Goal: Find specific page/section: Find specific page/section

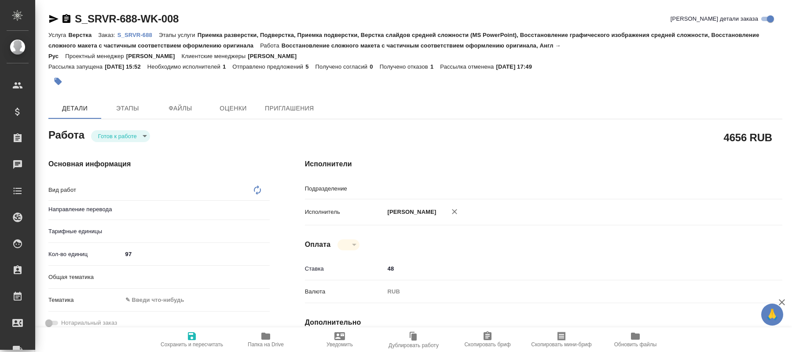
type textarea "x"
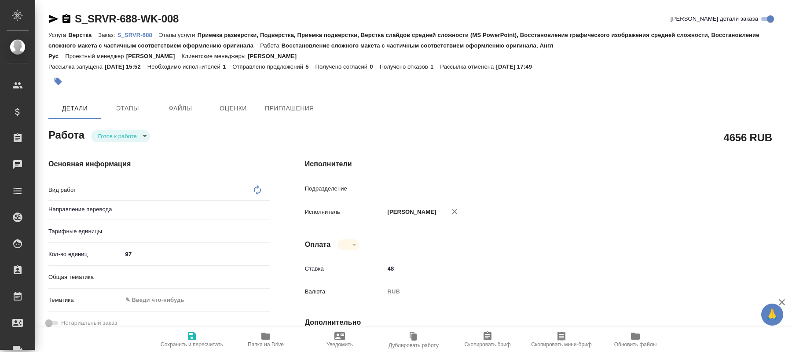
type textarea "x"
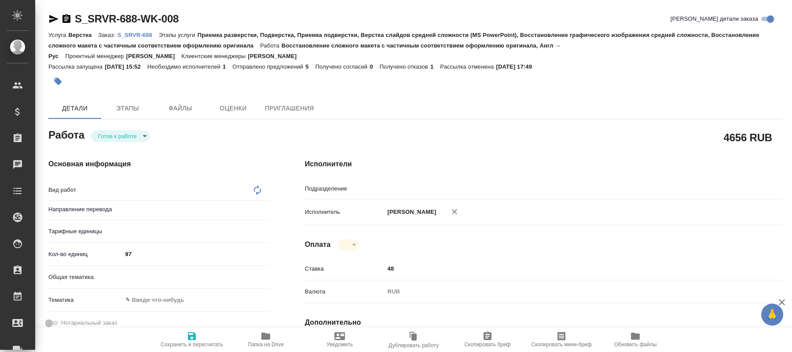
type textarea "x"
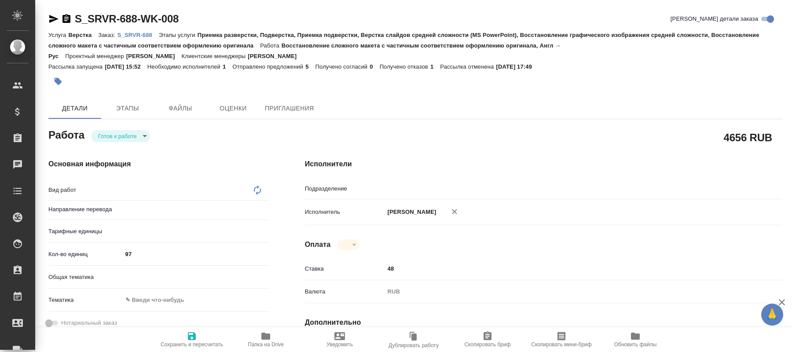
type textarea "x"
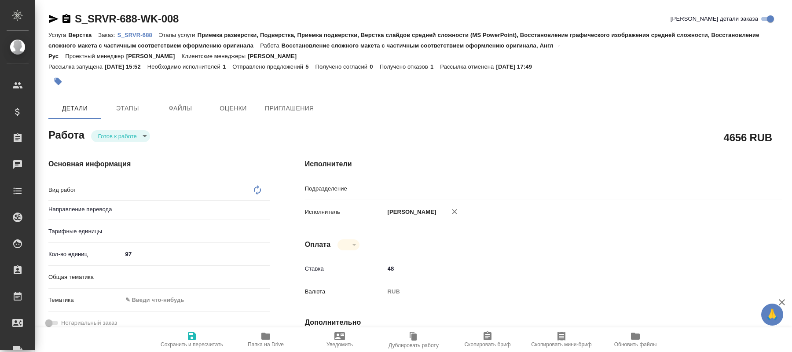
type textarea "x"
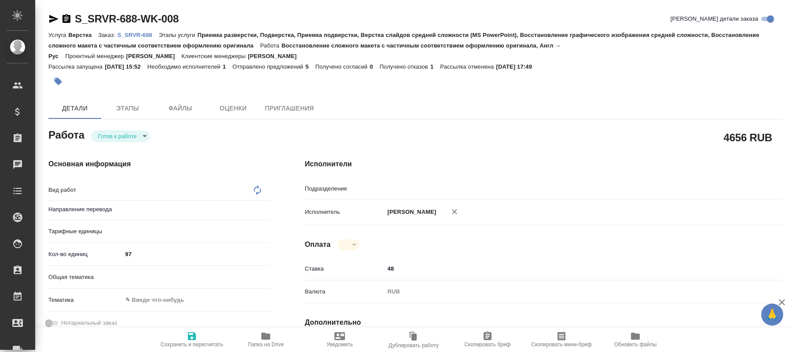
type textarea "x"
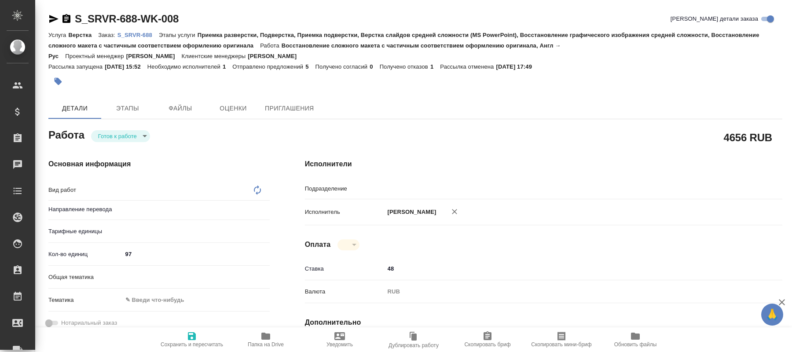
type textarea "x"
type textarea "Восстановление сложного макета с частичным соответствием оформлению оригинала"
type textarea "x"
type input "англ-рус"
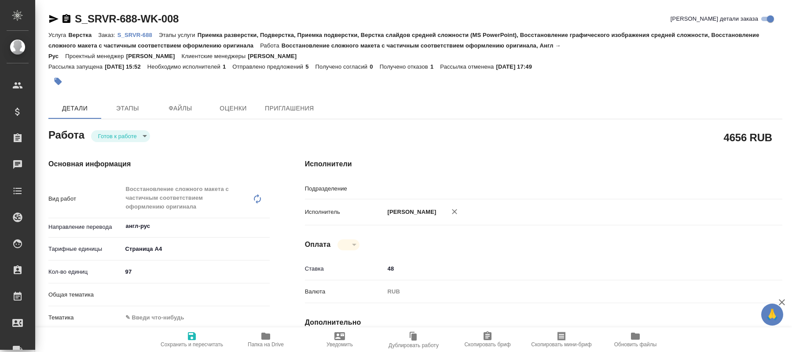
type textarea "x"
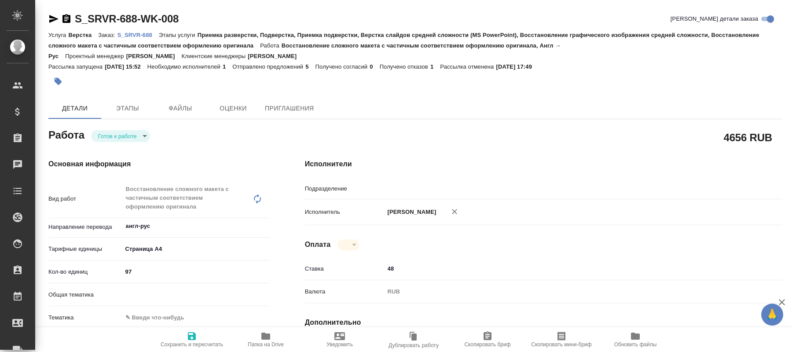
type textarea "x"
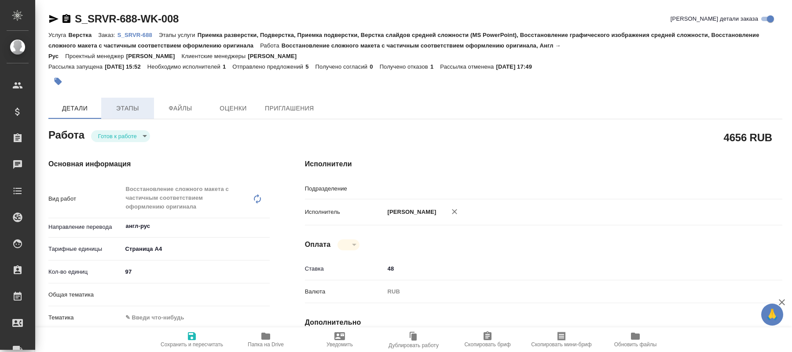
type textarea "x"
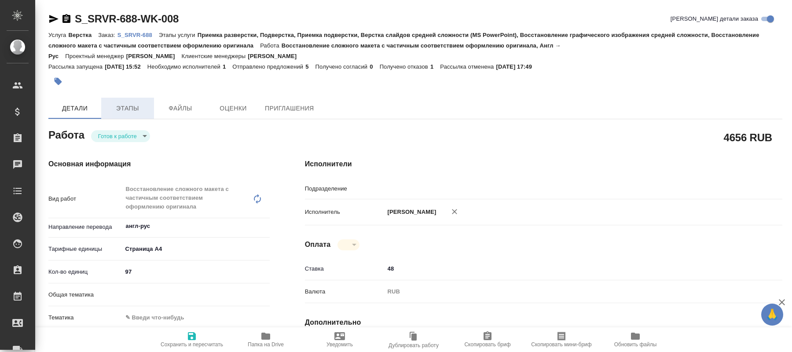
type textarea "x"
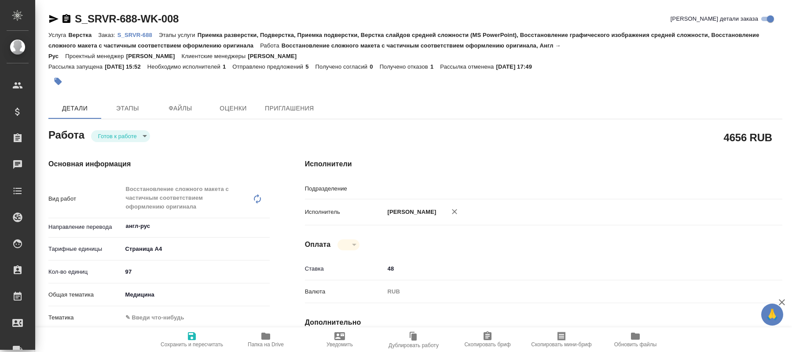
type input "DTPspecialists"
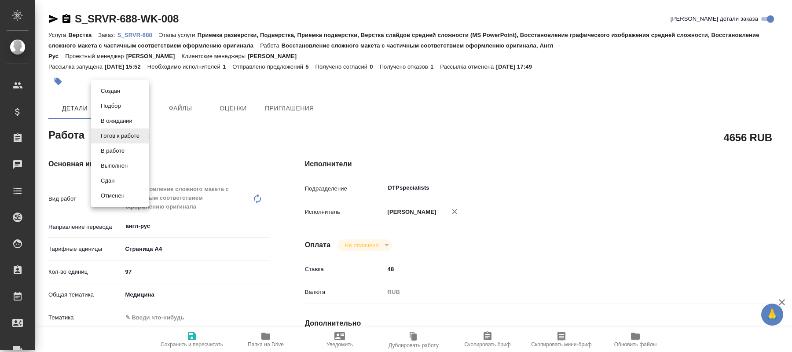
click at [141, 132] on body "🙏 .cls-1 fill:#fff; AWATERA [PERSON_NAME] Спецификации Заказы 0 Чаты Todo Проек…" at bounding box center [396, 176] width 792 height 352
click at [118, 150] on button "В работе" at bounding box center [112, 151] width 29 height 10
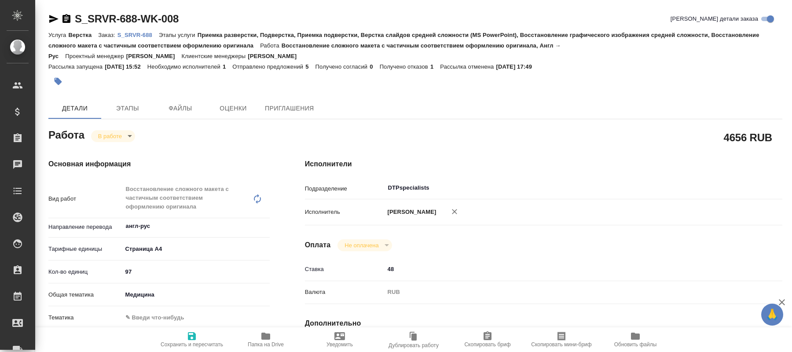
type textarea "x"
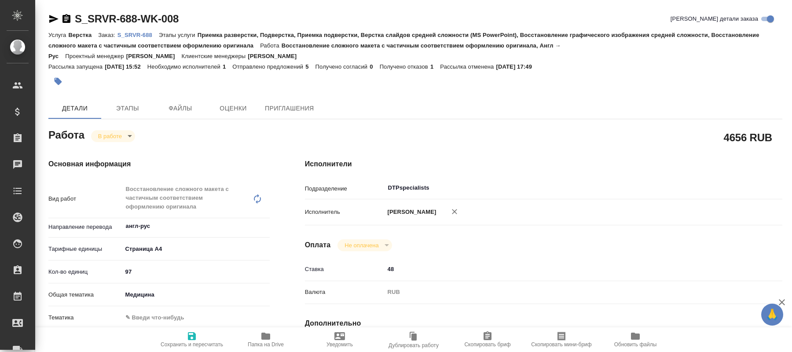
type textarea "x"
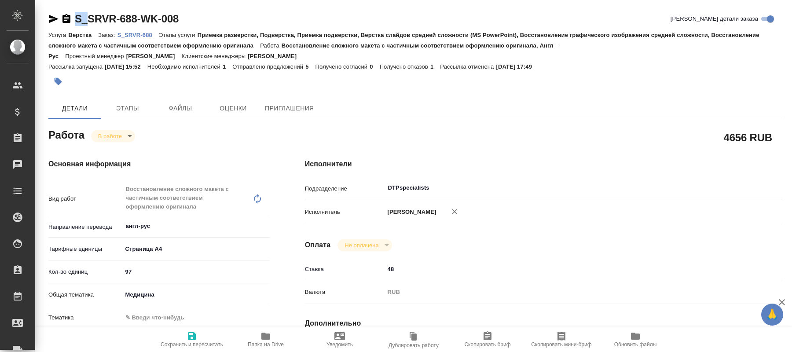
type textarea "x"
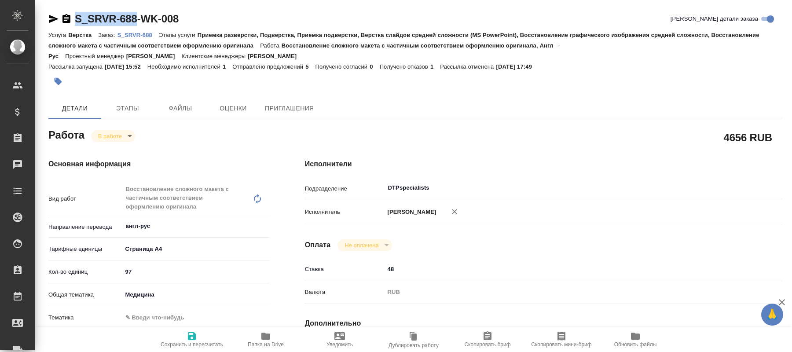
type textarea "x"
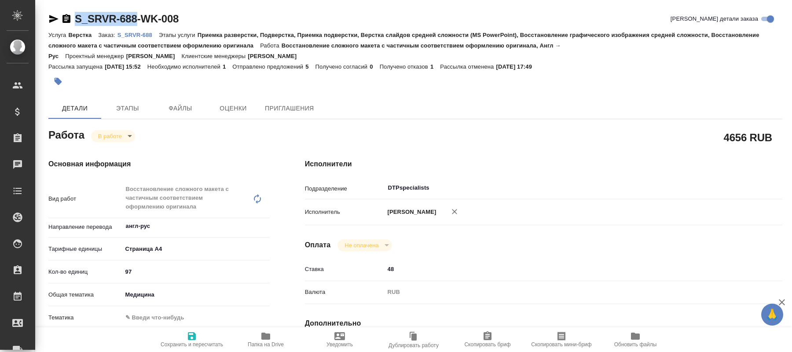
drag, startPoint x: 72, startPoint y: 7, endPoint x: 135, endPoint y: 21, distance: 64.5
copy div "S_SRVR-688"
type textarea "x"
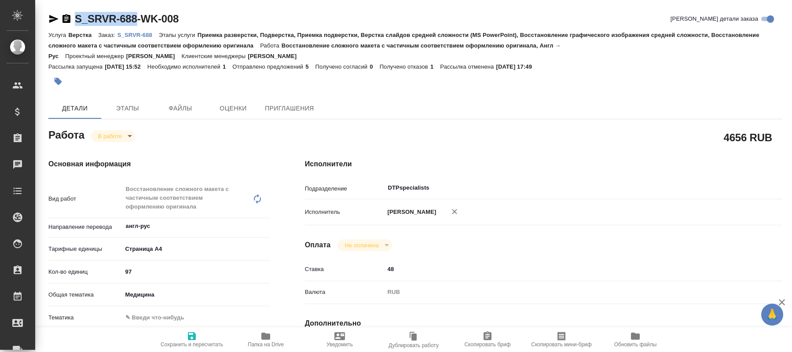
type textarea "x"
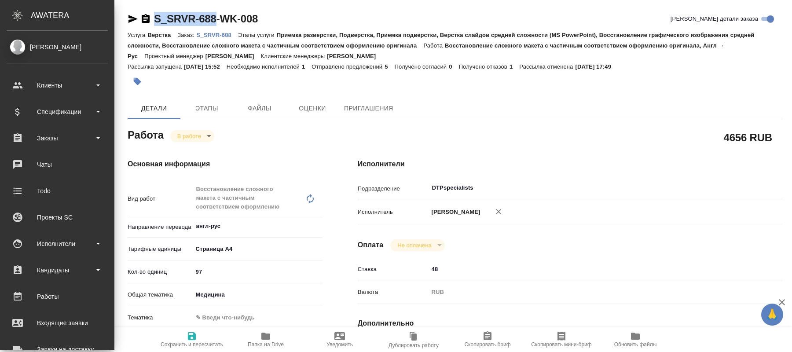
click at [571, 247] on div "Оплата Не оплачена notPayed" at bounding box center [570, 245] width 424 height 12
click at [270, 342] on span "Папка на Drive" at bounding box center [266, 344] width 36 height 6
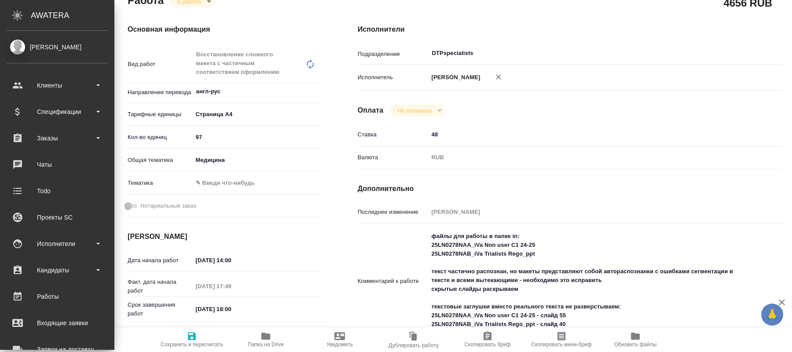
scroll to position [179, 0]
